Goal: Information Seeking & Learning: Learn about a topic

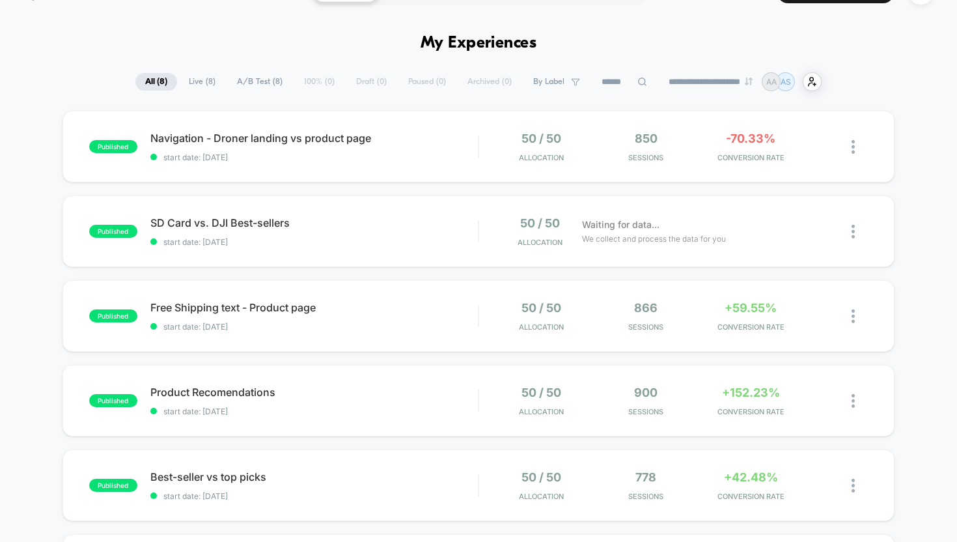
scroll to position [32, 0]
click at [337, 137] on span "Navigation - Droner landing vs product page Click to edit experience details" at bounding box center [314, 137] width 328 height 13
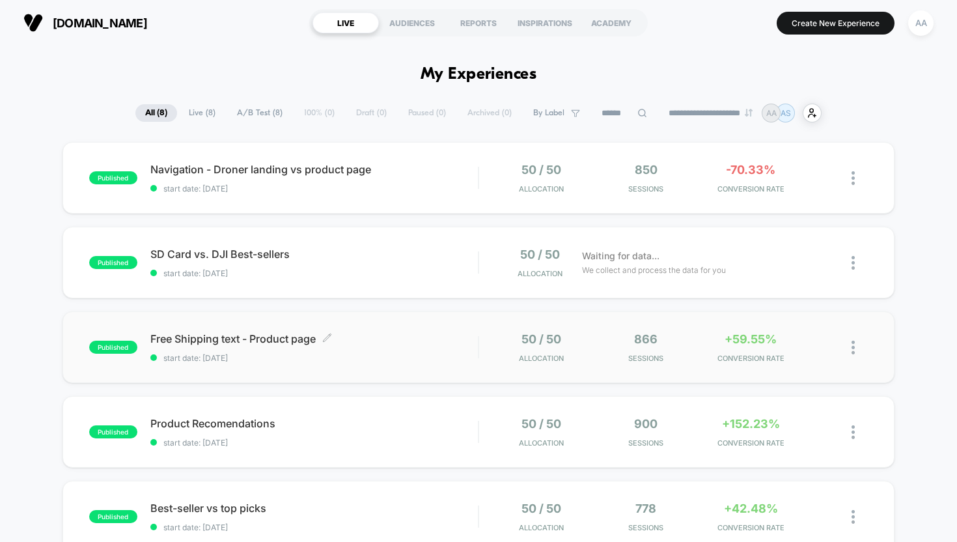
click at [302, 349] on div "Free Shipping text - Product page Click to edit experience details Click to edi…" at bounding box center [314, 347] width 328 height 31
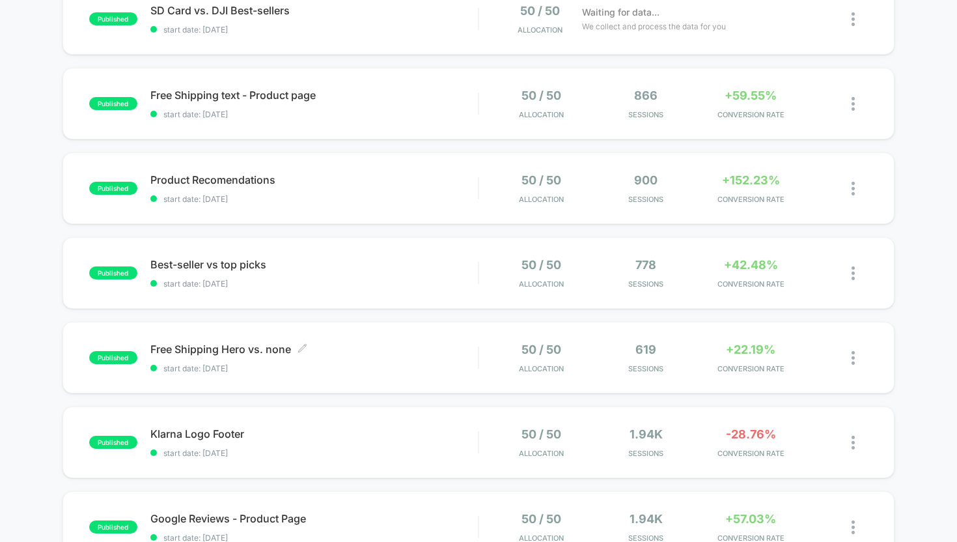
scroll to position [246, 0]
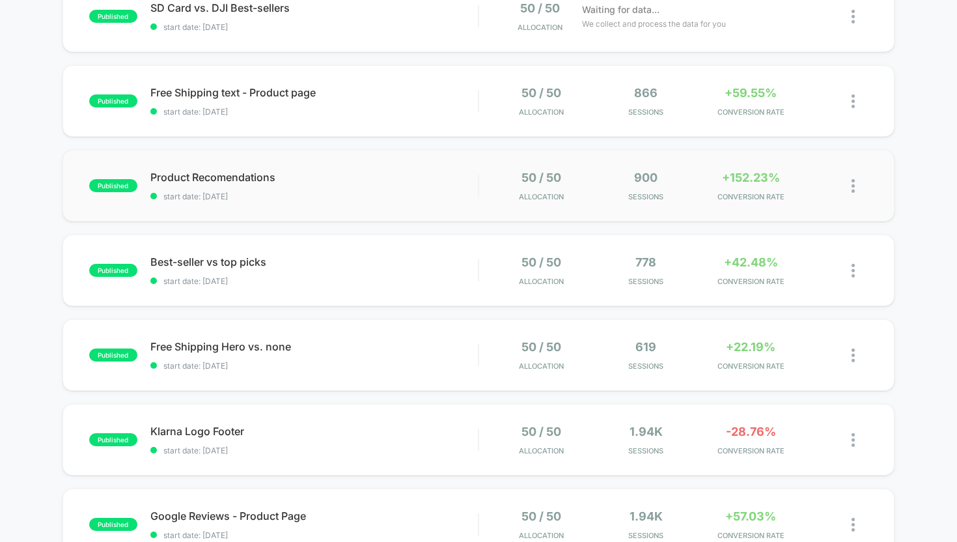
click at [289, 210] on div "published Product Recomendations start date: [DATE] 50 / 50 Allocation 900 Sess…" at bounding box center [479, 186] width 833 height 72
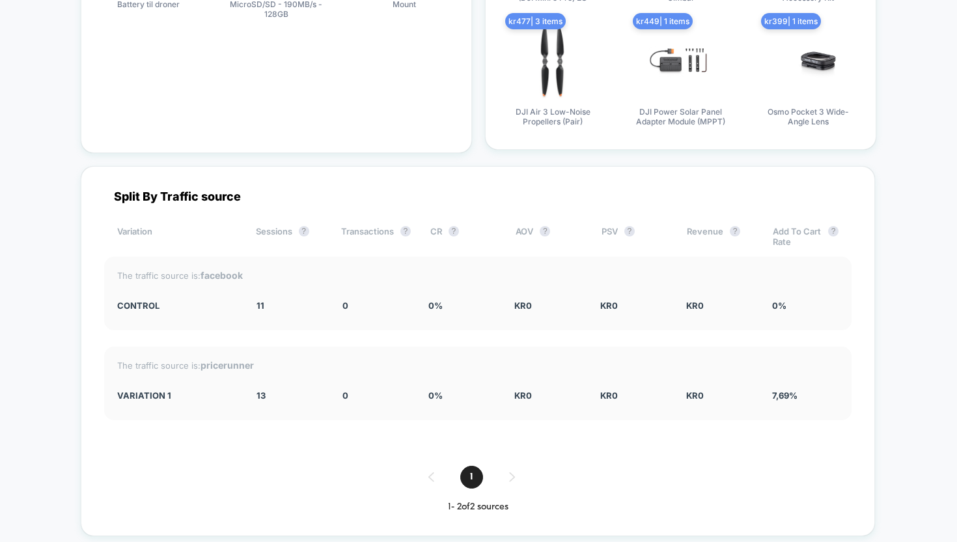
scroll to position [2277, 0]
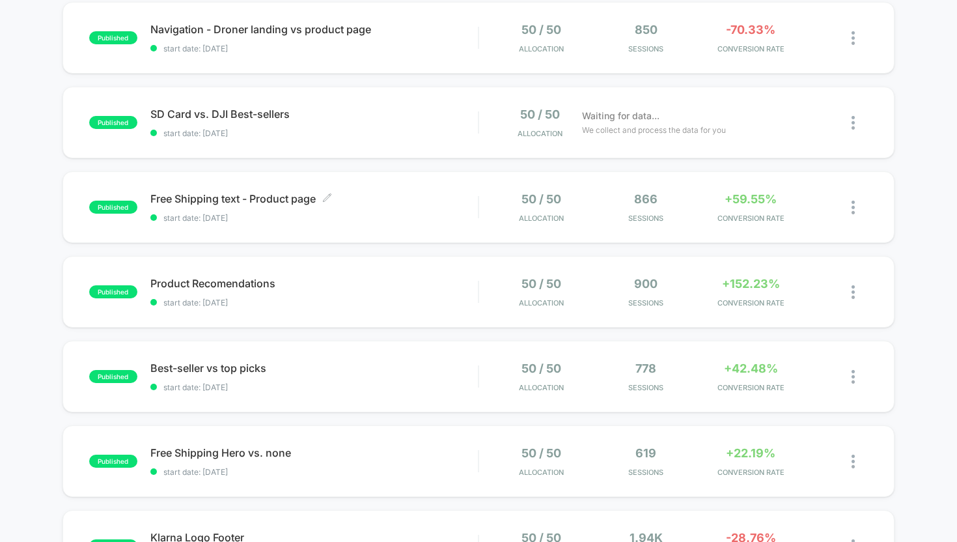
scroll to position [141, 0]
click at [287, 386] on span "start date: [DATE]" at bounding box center [314, 387] width 328 height 10
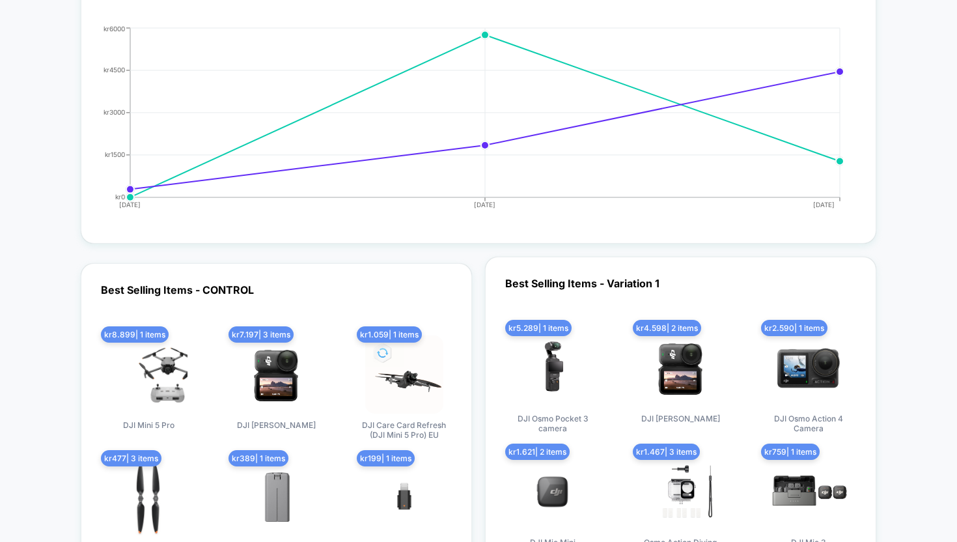
scroll to position [1656, 0]
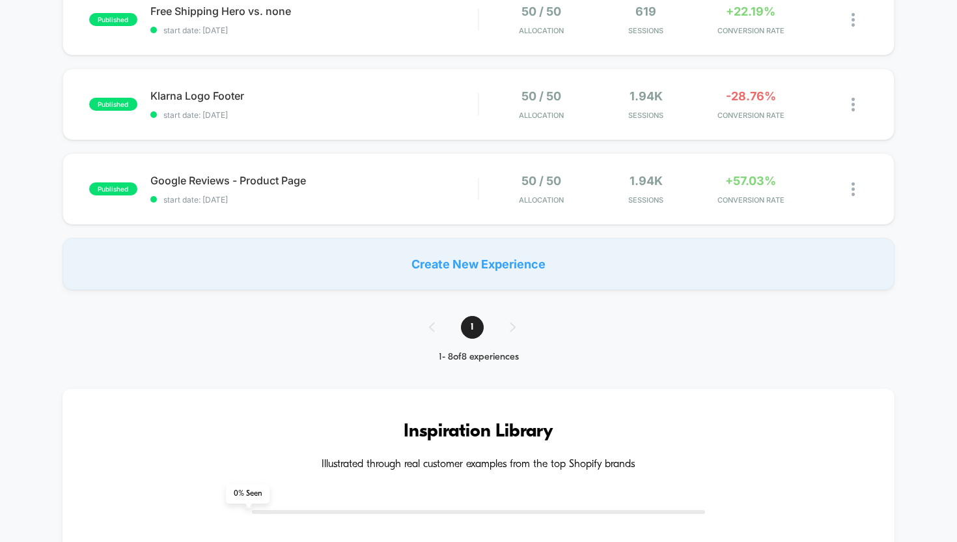
scroll to position [332, 0]
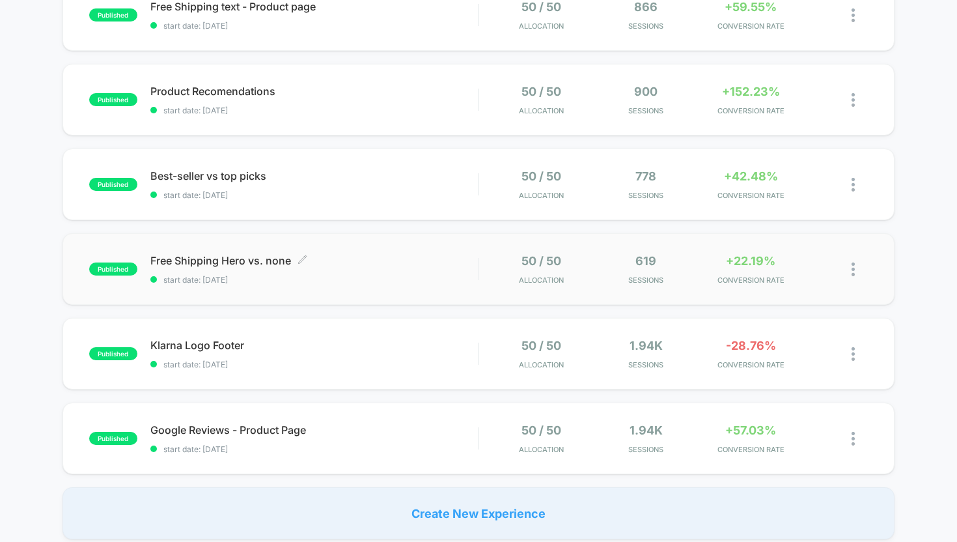
click at [359, 259] on span "Free Shipping Hero vs. none Click to edit experience details" at bounding box center [314, 260] width 328 height 13
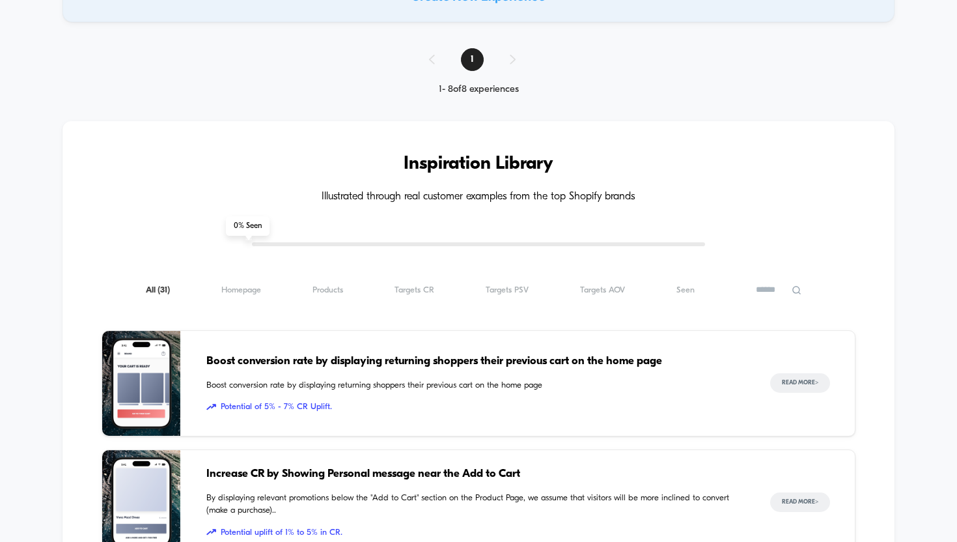
scroll to position [451, 0]
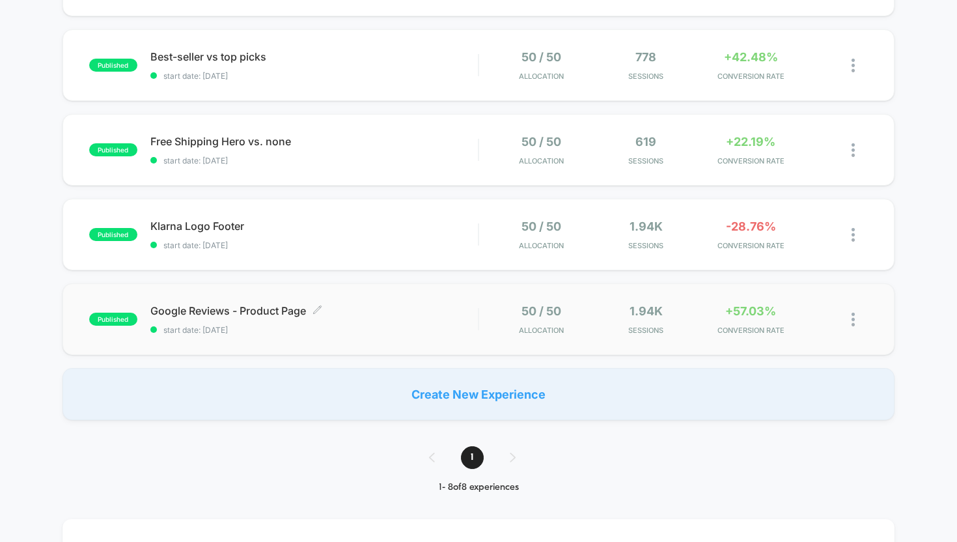
click at [315, 328] on span "start date: [DATE]" at bounding box center [314, 330] width 328 height 10
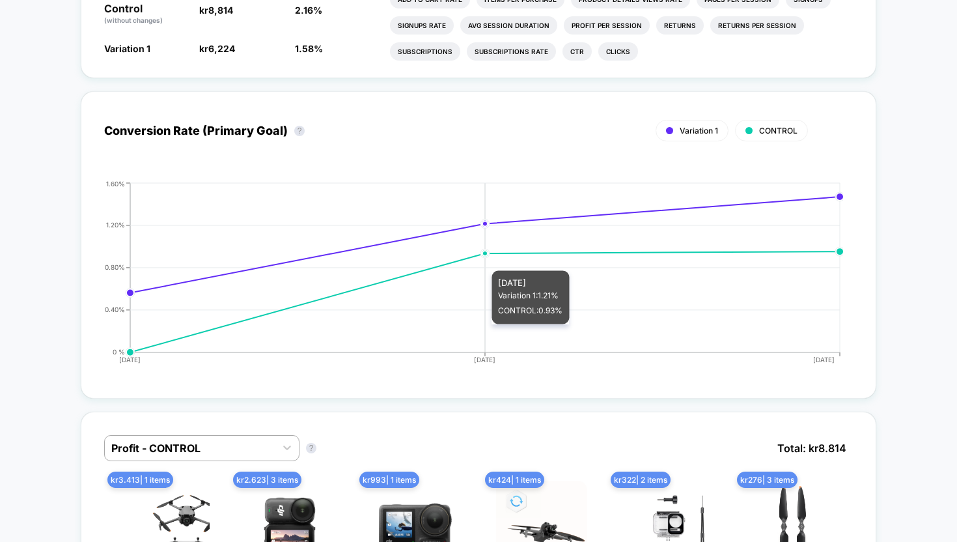
scroll to position [1016, 0]
